Goal: Information Seeking & Learning: Learn about a topic

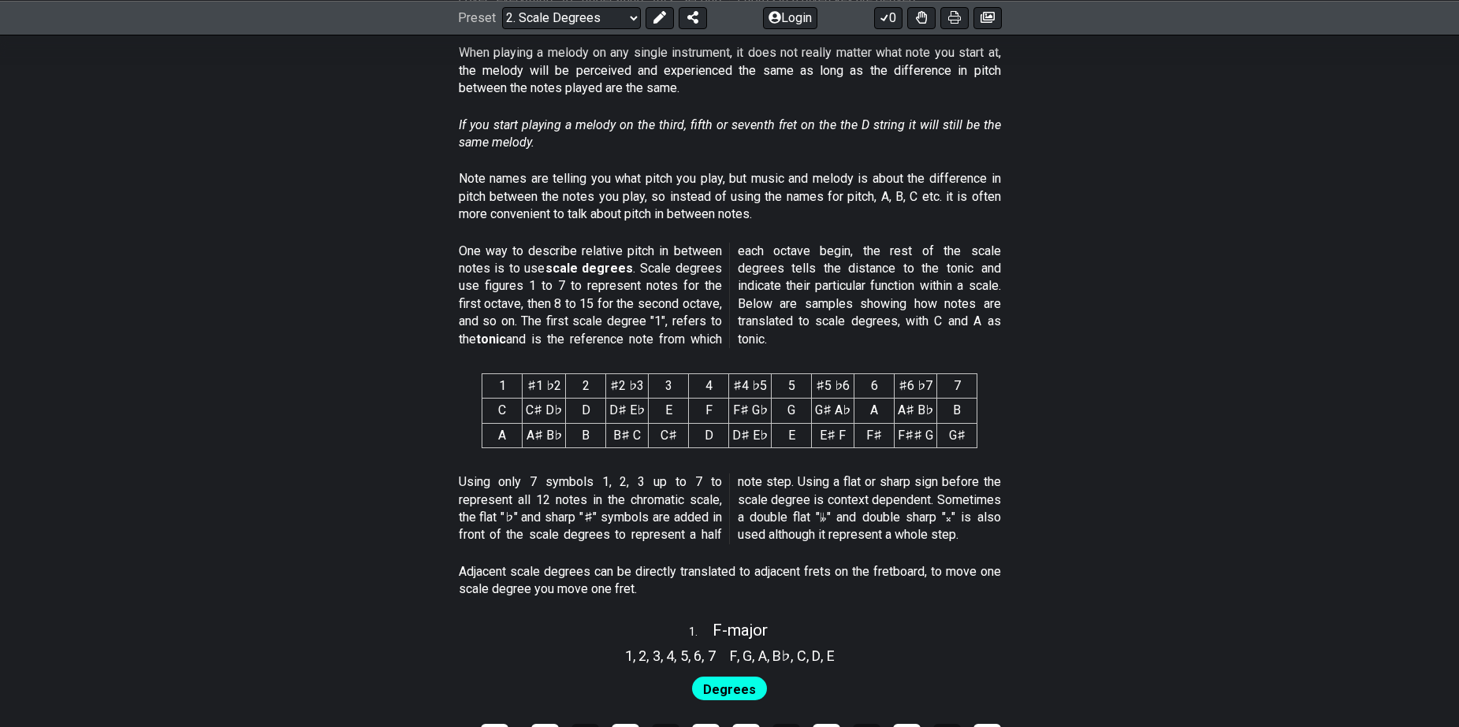
scroll to position [867, 0]
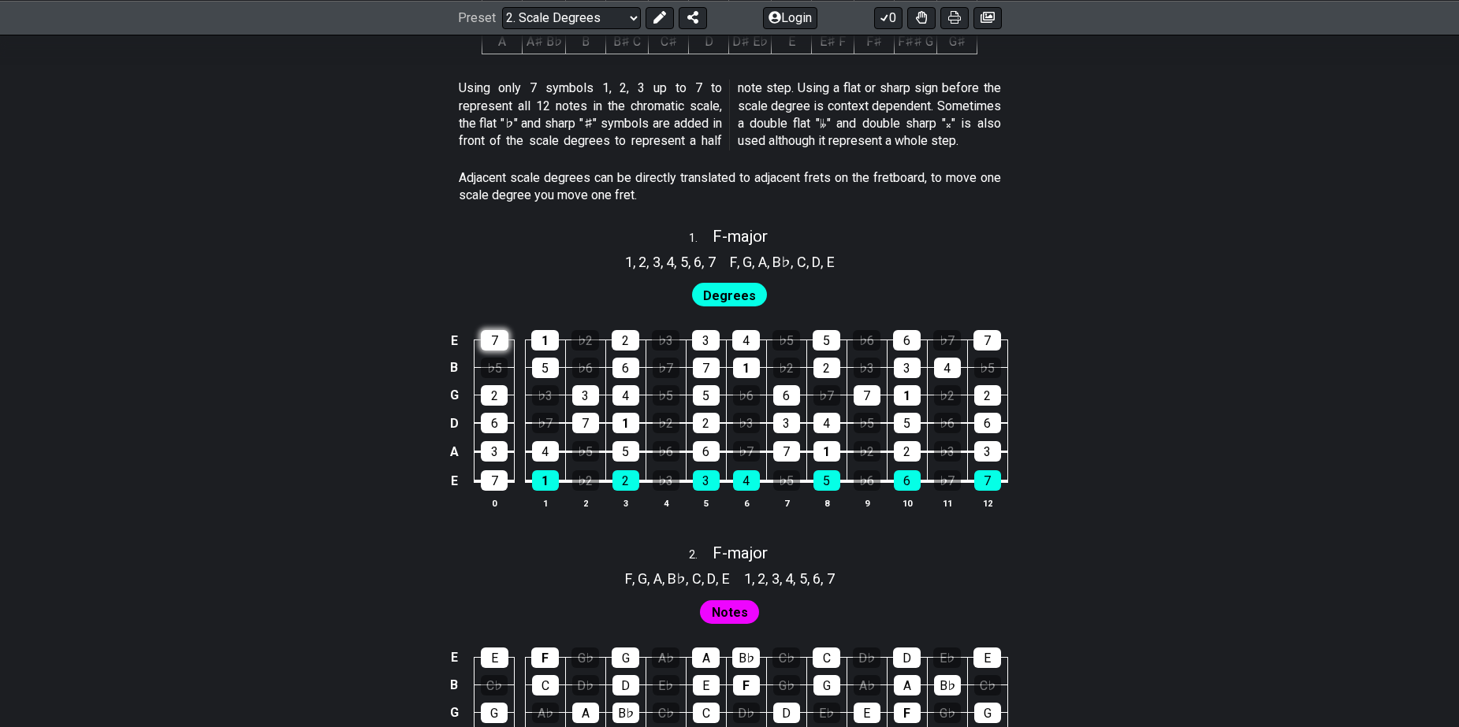
click at [500, 345] on div "7" at bounding box center [495, 340] width 28 height 20
drag, startPoint x: 492, startPoint y: 344, endPoint x: 507, endPoint y: 360, distance: 22.3
click at [491, 344] on div "7" at bounding box center [495, 340] width 28 height 20
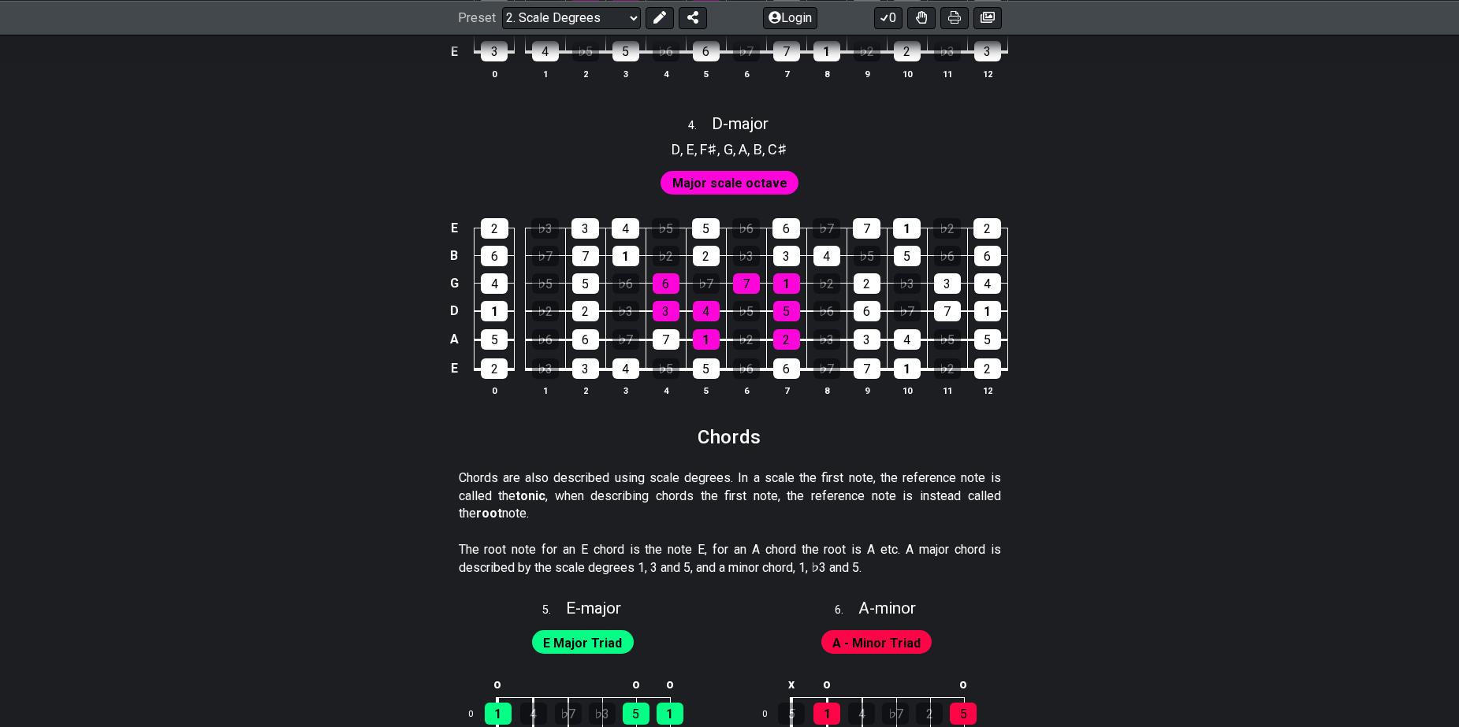
scroll to position [2364, 0]
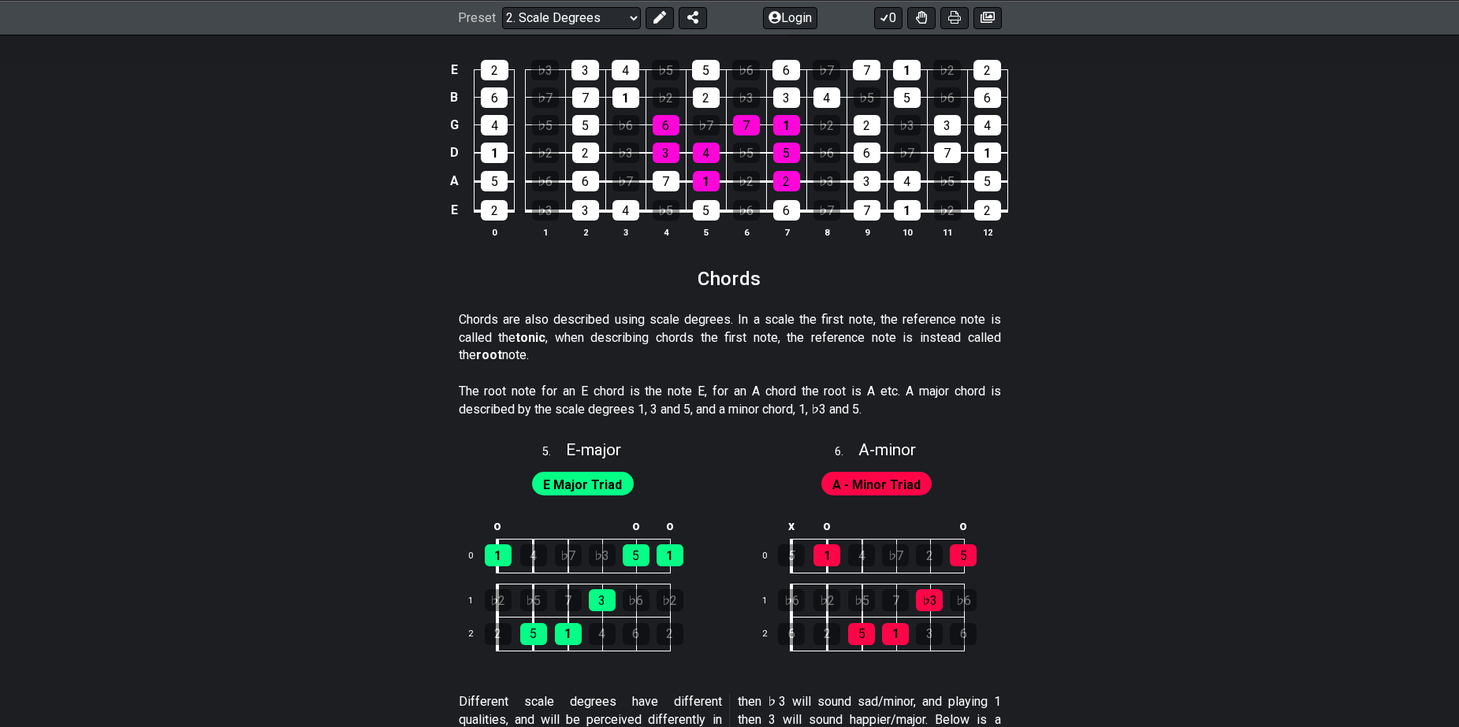
click at [591, 491] on span "E Major Triad" at bounding box center [582, 485] width 79 height 23
click at [594, 485] on span "E Major Triad" at bounding box center [582, 485] width 79 height 23
click at [819, 567] on td "5" at bounding box center [809, 556] width 36 height 34
click at [821, 552] on div "1" at bounding box center [826, 555] width 27 height 22
click at [831, 561] on div "1" at bounding box center [826, 555] width 27 height 22
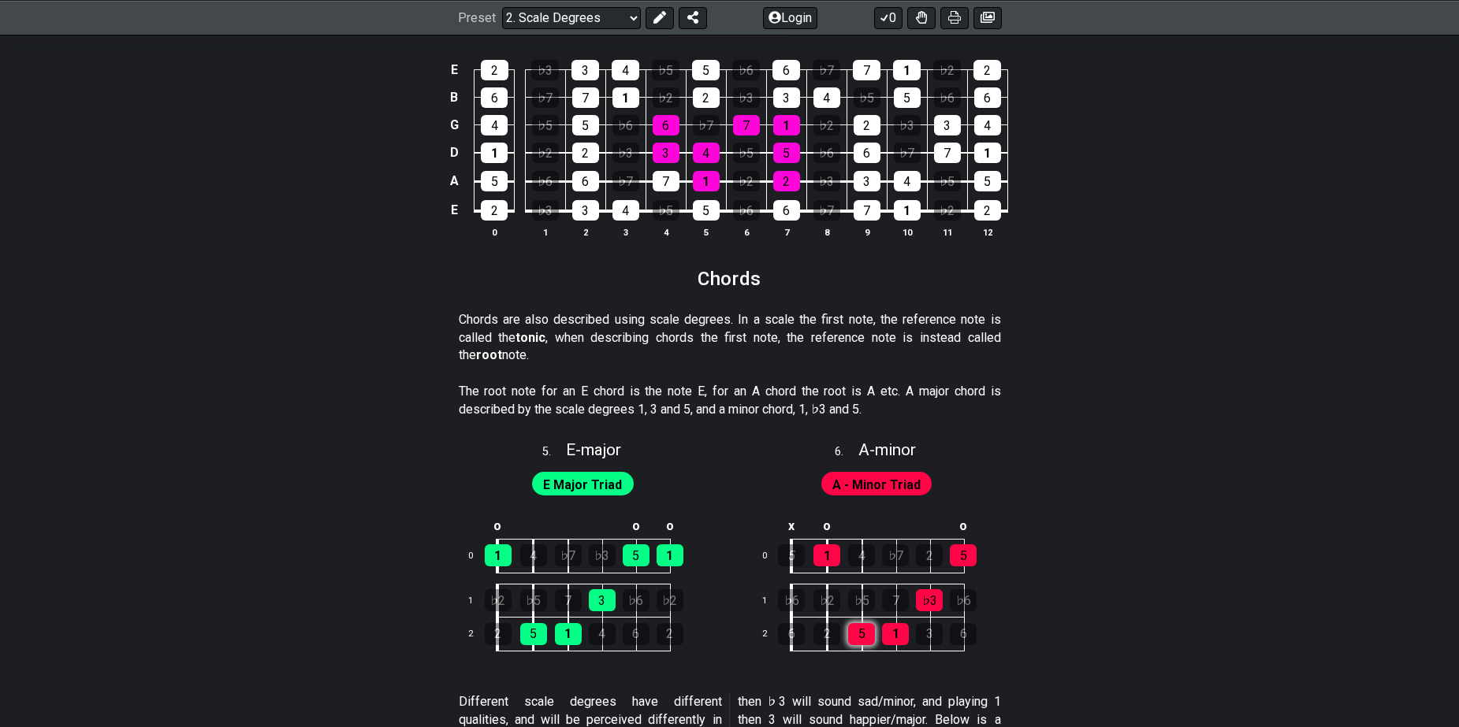
click at [863, 640] on div "5" at bounding box center [861, 634] width 27 height 22
click at [860, 637] on div "5" at bounding box center [861, 634] width 27 height 22
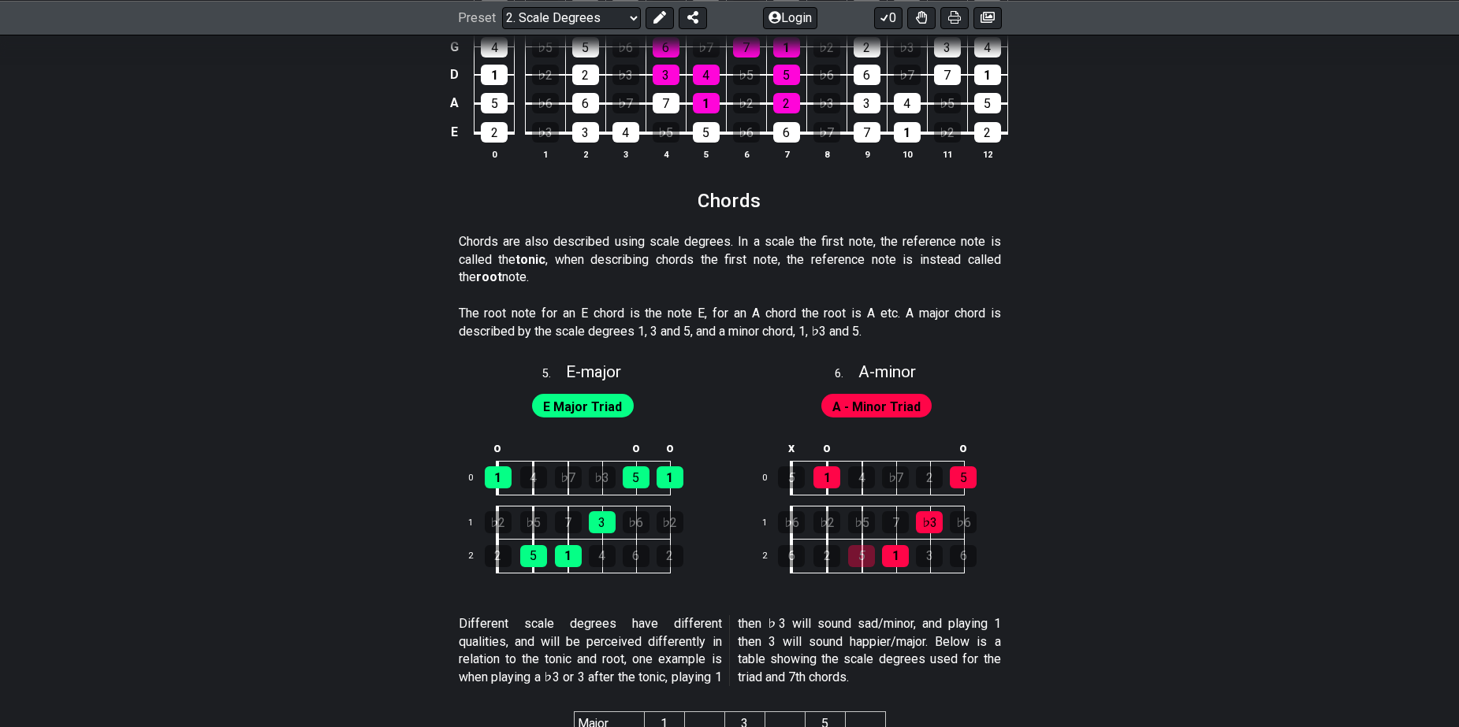
scroll to position [2600, 0]
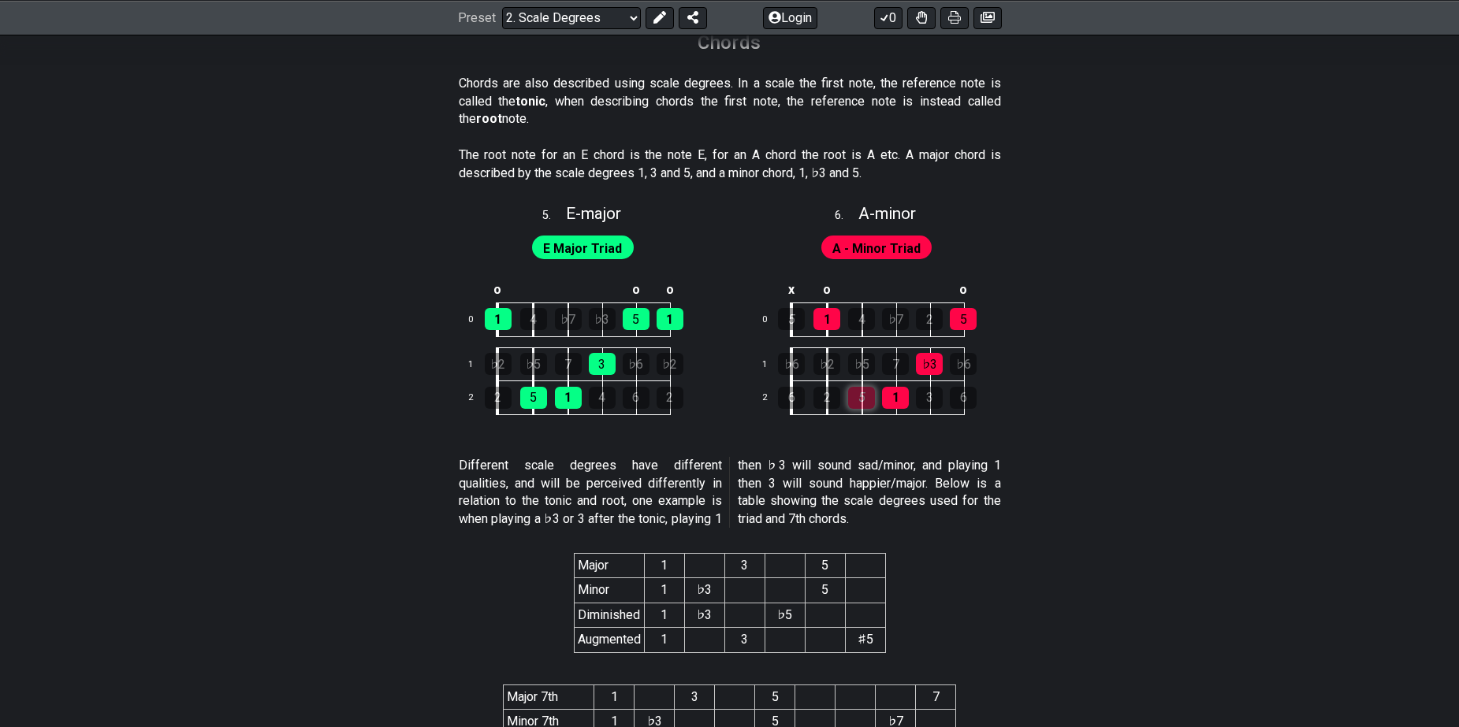
click at [853, 396] on div "5" at bounding box center [861, 398] width 27 height 22
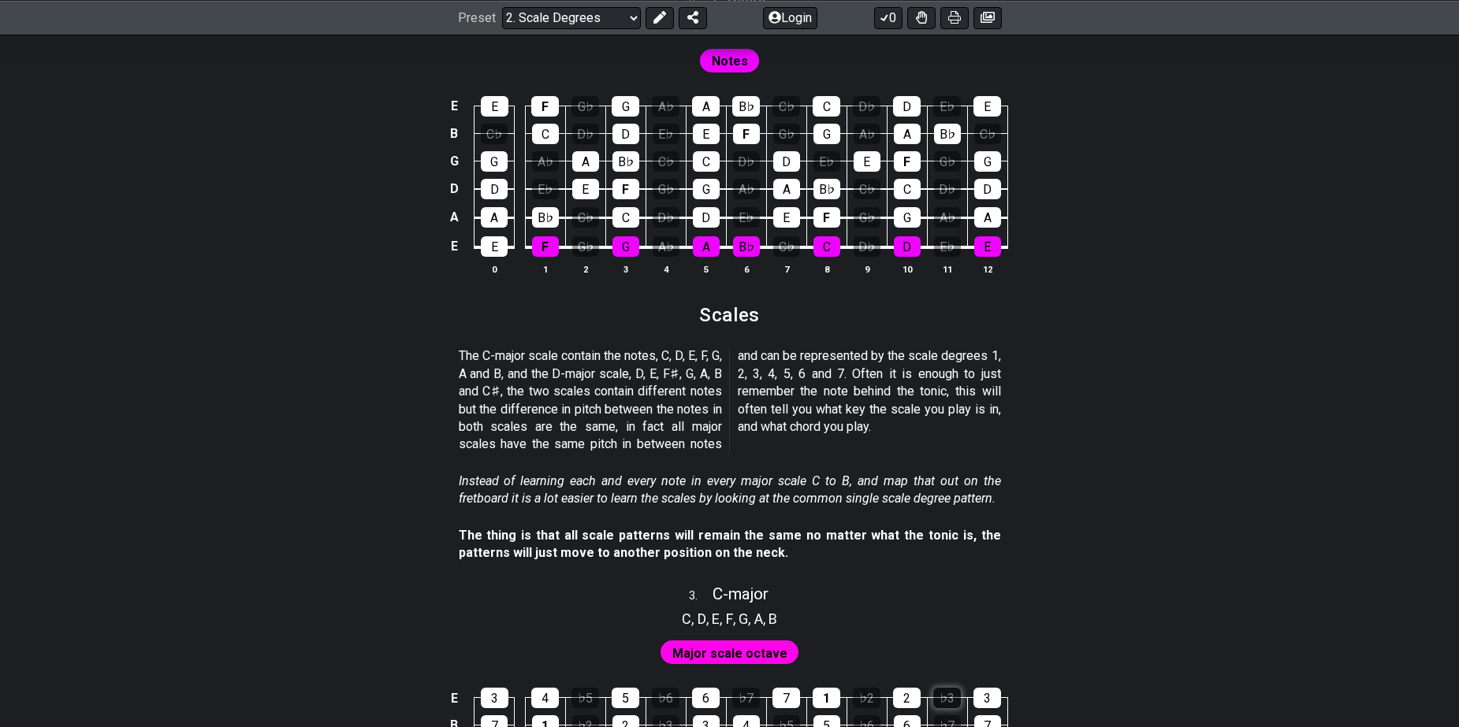
scroll to position [1812, 0]
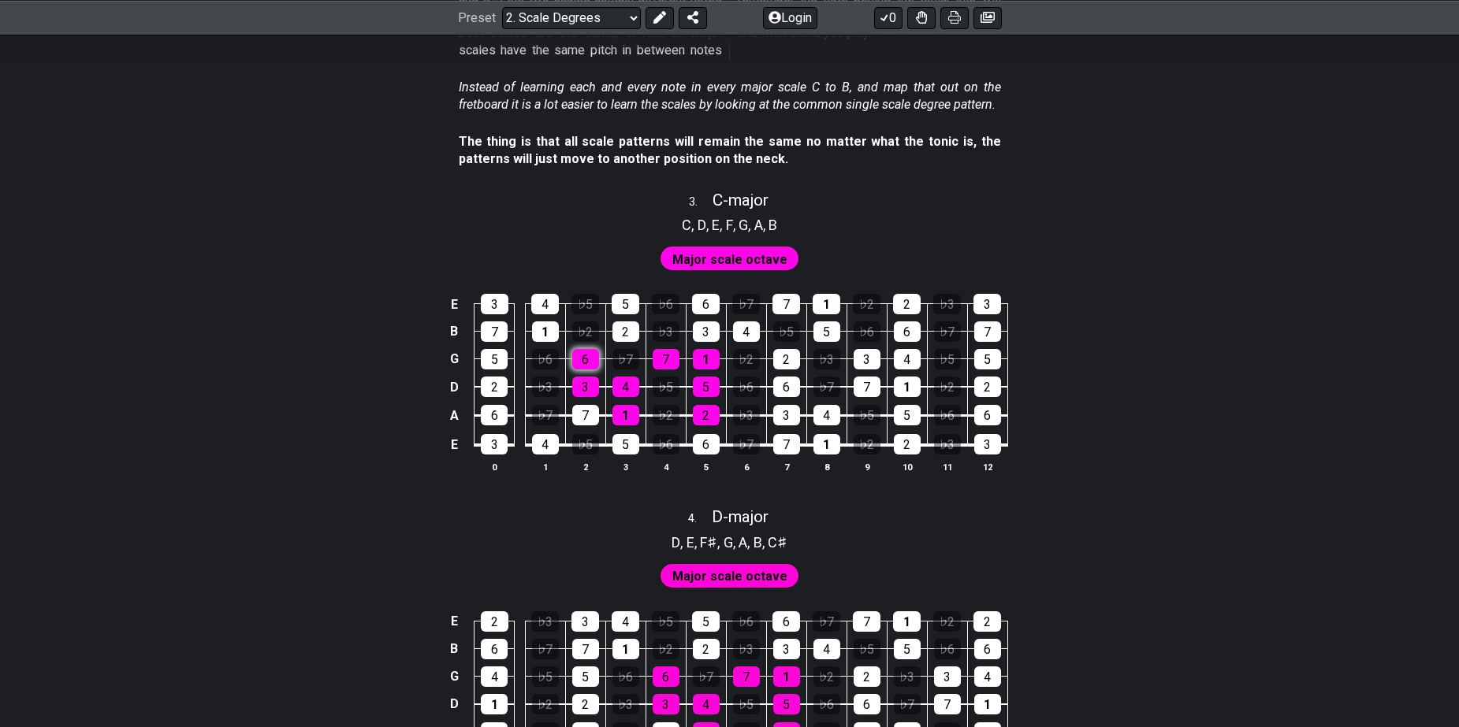
click at [591, 363] on div "6" at bounding box center [585, 359] width 27 height 20
click at [589, 365] on div "6" at bounding box center [585, 359] width 27 height 20
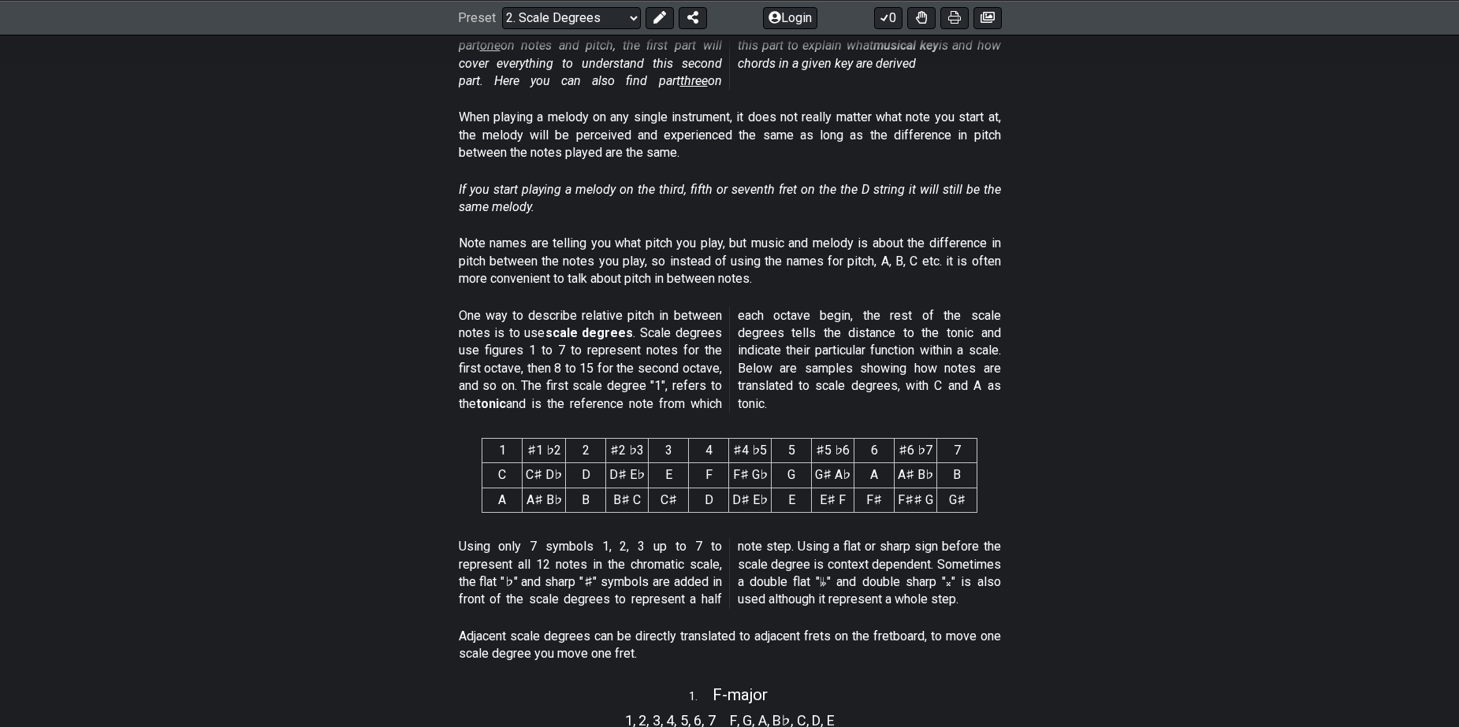
scroll to position [315, 0]
